Goal: Find specific page/section

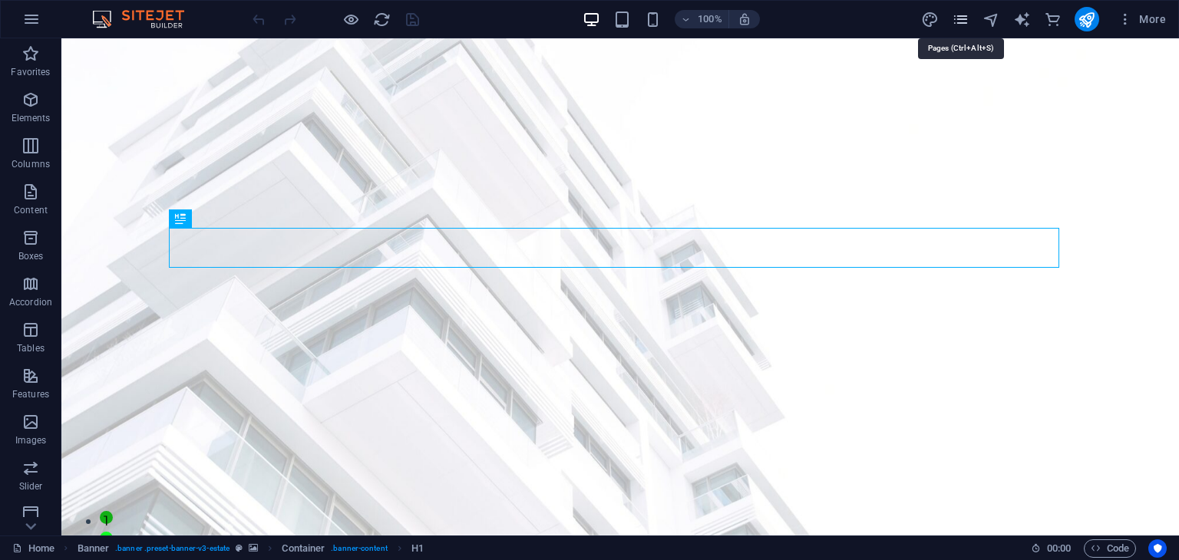
click at [961, 18] on icon "pages" at bounding box center [961, 20] width 18 height 18
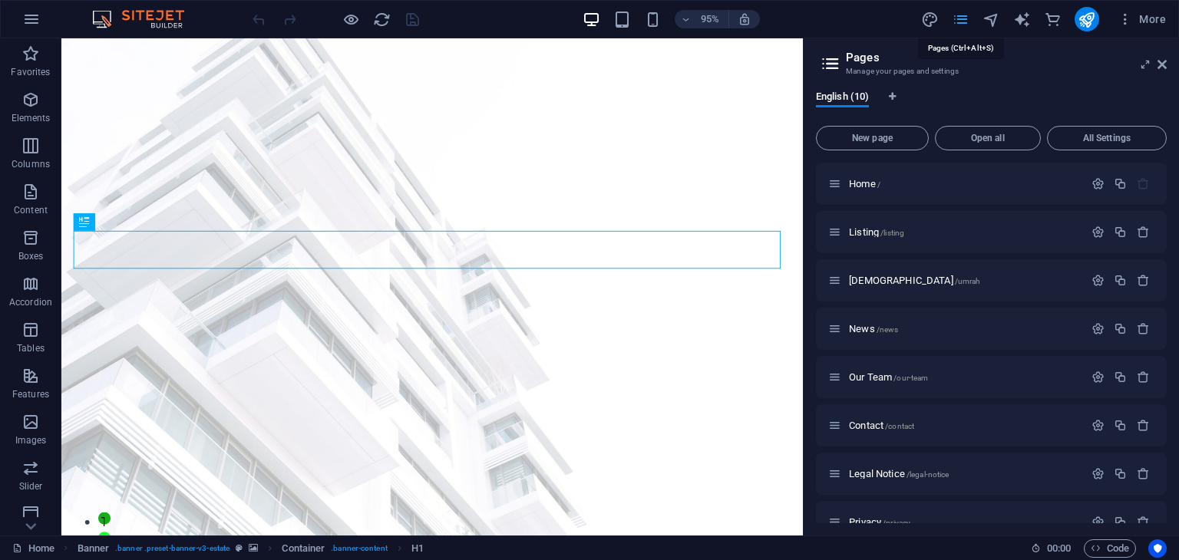
click at [961, 18] on icon "pages" at bounding box center [961, 20] width 18 height 18
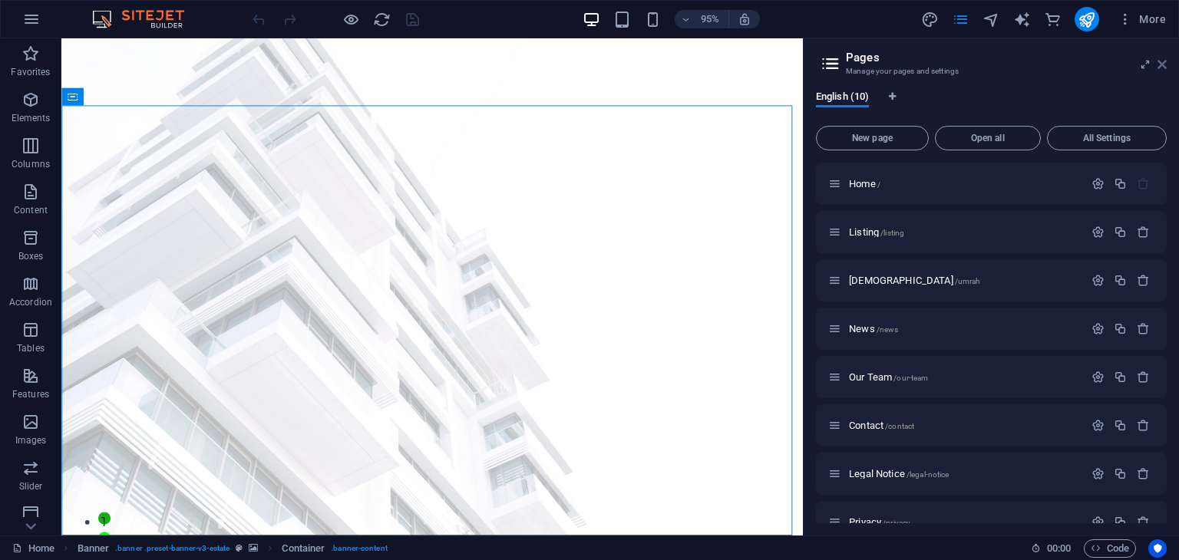
click at [1161, 65] on icon at bounding box center [1162, 64] width 9 height 12
